Goal: Navigation & Orientation: Find specific page/section

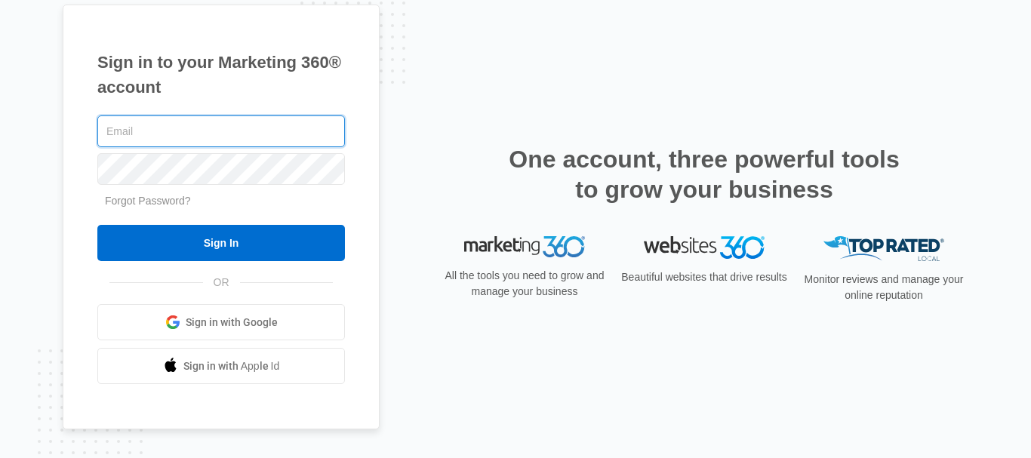
type input "[EMAIL_ADDRESS][DOMAIN_NAME]"
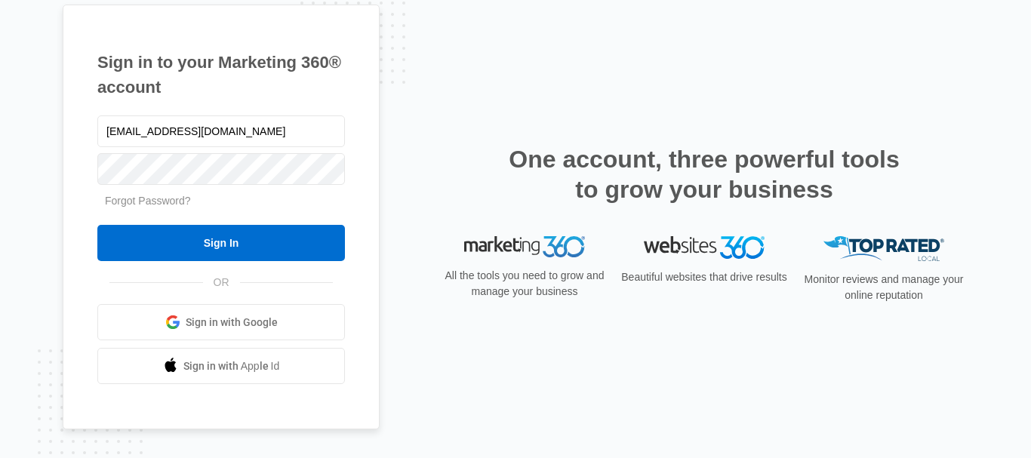
click at [813, 52] on div "Sign in to your Marketing 360® account cmclaughlin.lighthousehvac@gmail.com For…" at bounding box center [515, 230] width 905 height 450
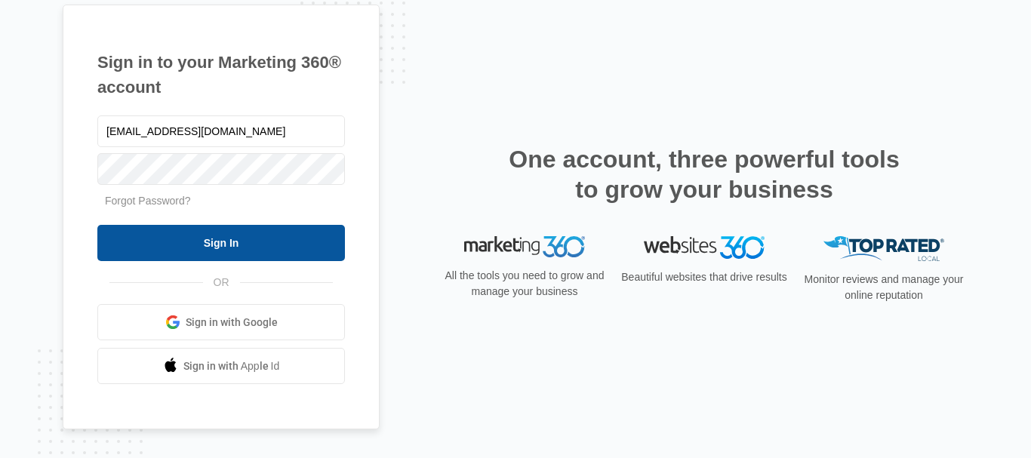
click at [204, 252] on input "Sign In" at bounding box center [220, 243] width 247 height 36
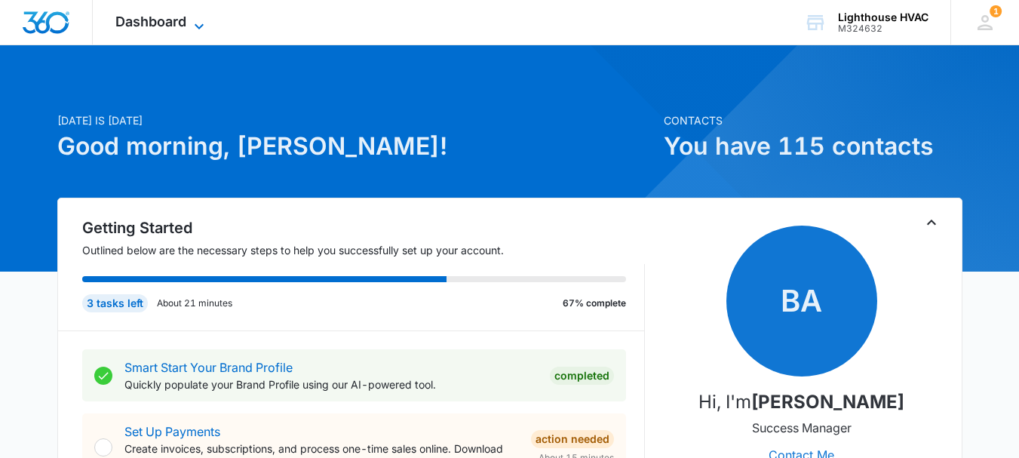
click at [192, 17] on icon at bounding box center [199, 26] width 18 height 18
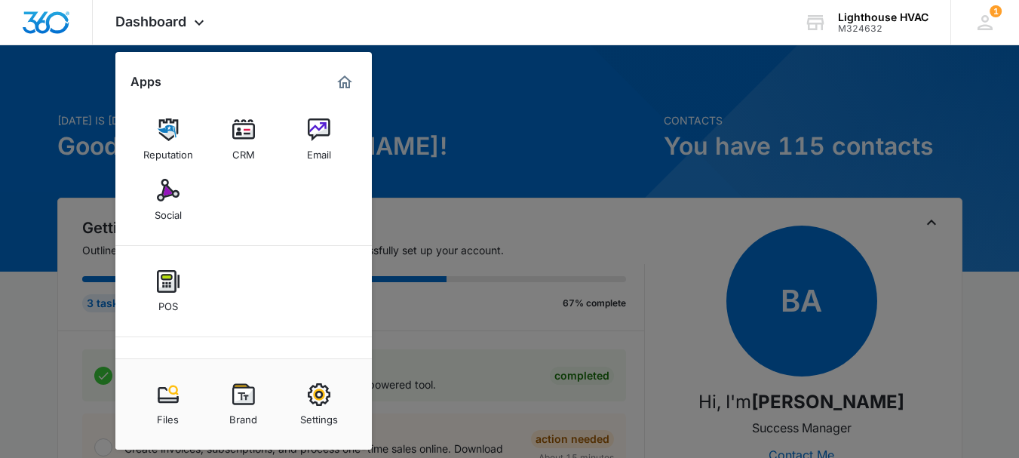
click at [478, 174] on div at bounding box center [509, 229] width 1019 height 458
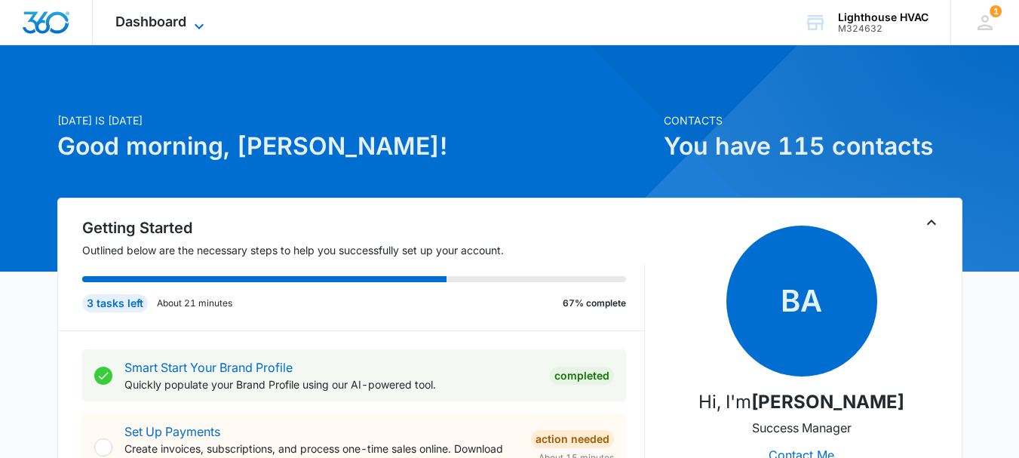
click at [171, 14] on span "Dashboard" at bounding box center [150, 22] width 71 height 16
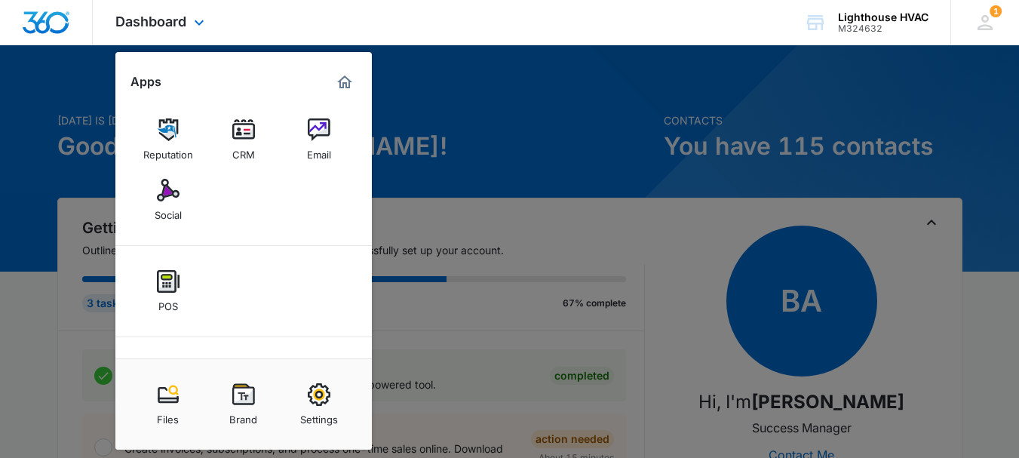
scroll to position [70, 0]
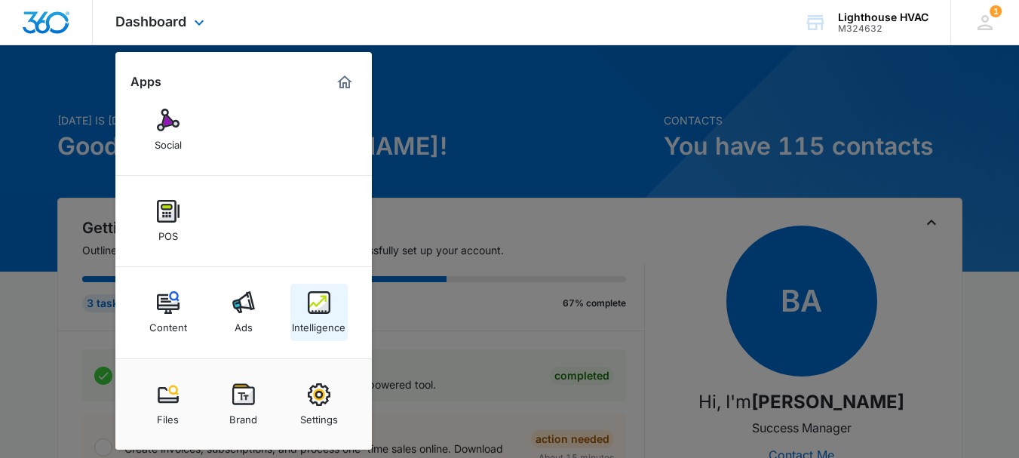
click at [319, 306] on img at bounding box center [319, 302] width 23 height 23
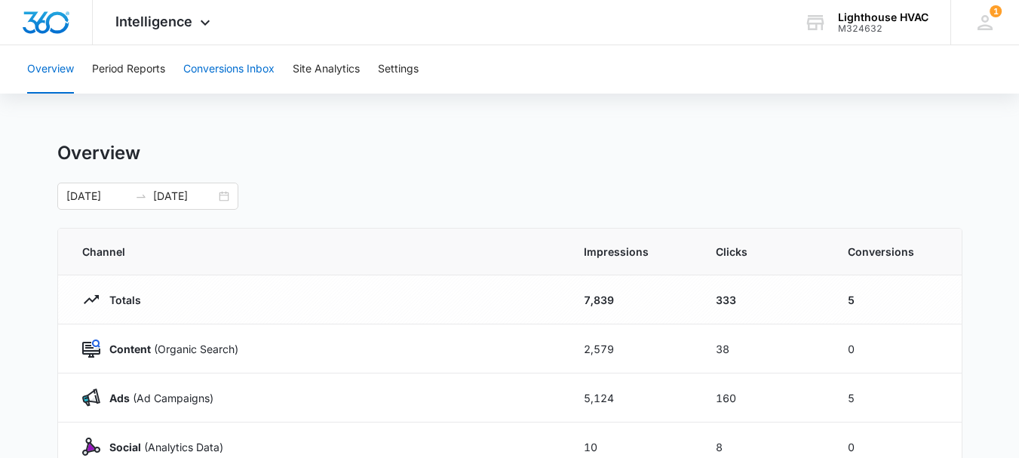
click at [243, 66] on button "Conversions Inbox" at bounding box center [228, 69] width 91 height 48
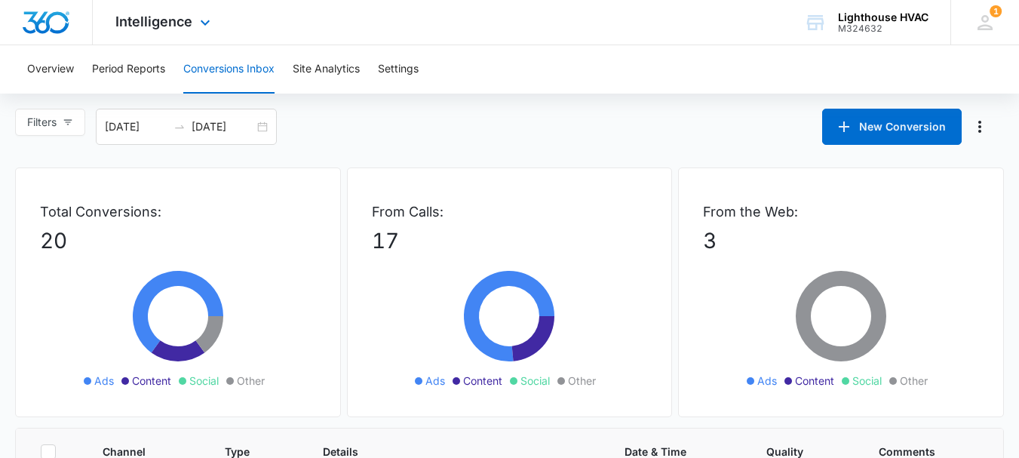
click at [50, 23] on img "Dashboard" at bounding box center [46, 22] width 48 height 23
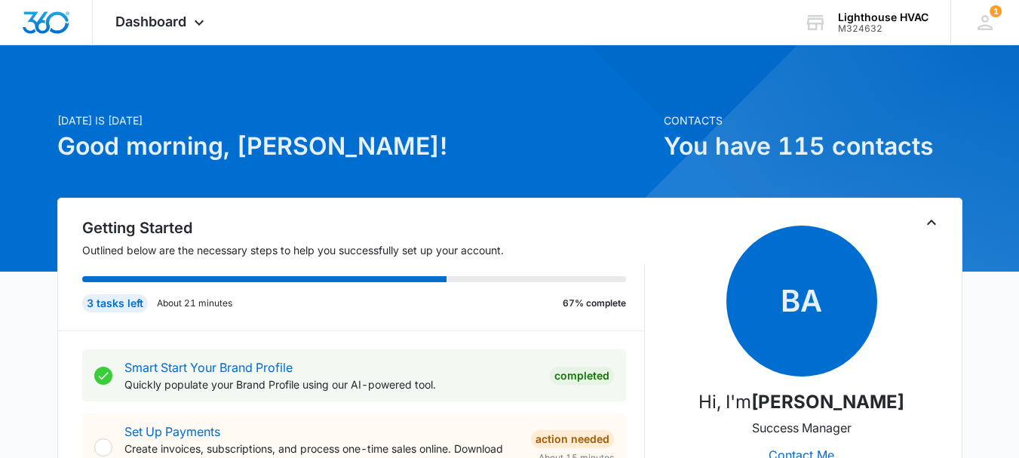
drag, startPoint x: 247, startPoint y: 1, endPoint x: 496, endPoint y: 119, distance: 275.0
click at [496, 119] on p "[DATE] is [DATE]" at bounding box center [356, 120] width 598 height 16
click at [245, 18] on div "Dashboard Apps Reputation CRM Email Social POS Content Ads Intelligence Files B…" at bounding box center [509, 22] width 1019 height 45
click at [180, 22] on span "Dashboard" at bounding box center [150, 22] width 71 height 16
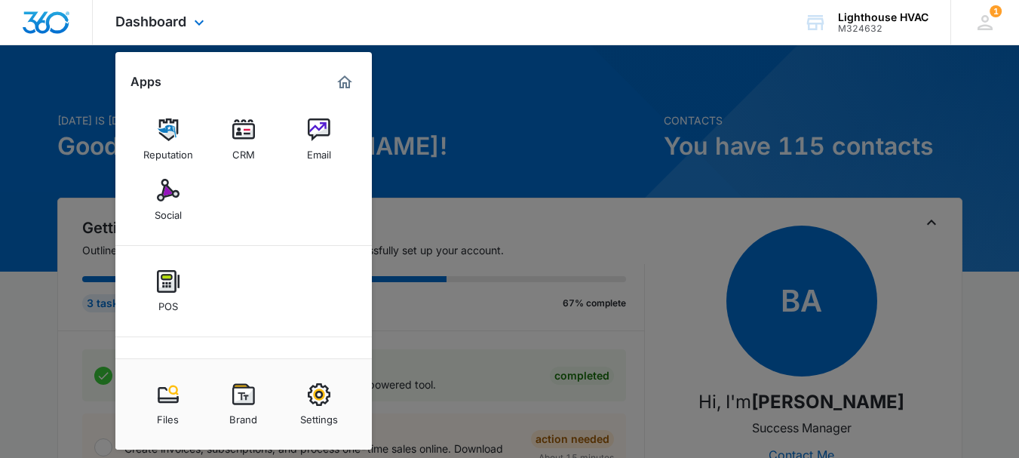
scroll to position [70, 0]
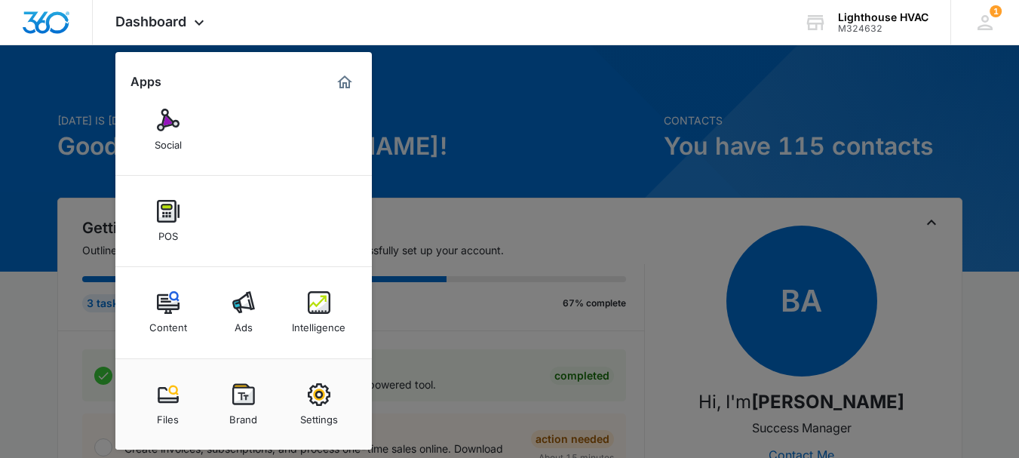
click at [490, 180] on div at bounding box center [509, 229] width 1019 height 458
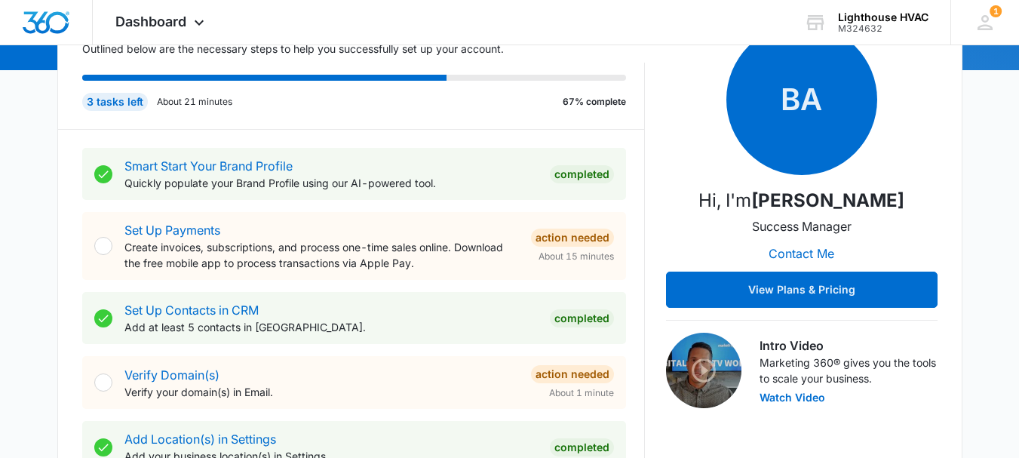
scroll to position [204, 0]
